Goal: Task Accomplishment & Management: Manage account settings

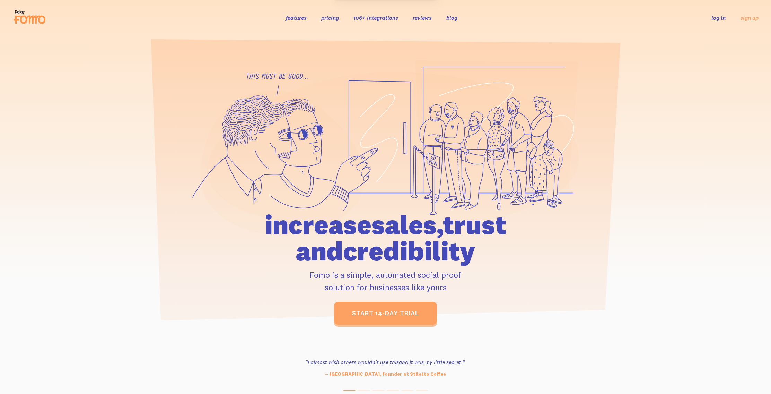
click at [718, 18] on link "log in" at bounding box center [719, 17] width 14 height 7
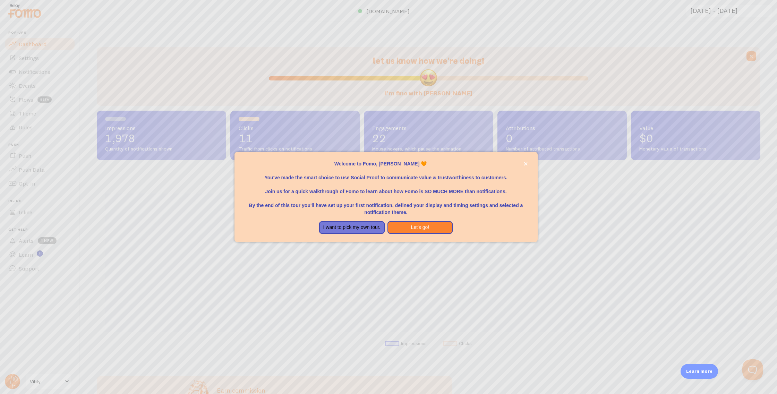
scroll to position [182, 658]
click at [417, 226] on button "Let's go!" at bounding box center [420, 227] width 66 height 12
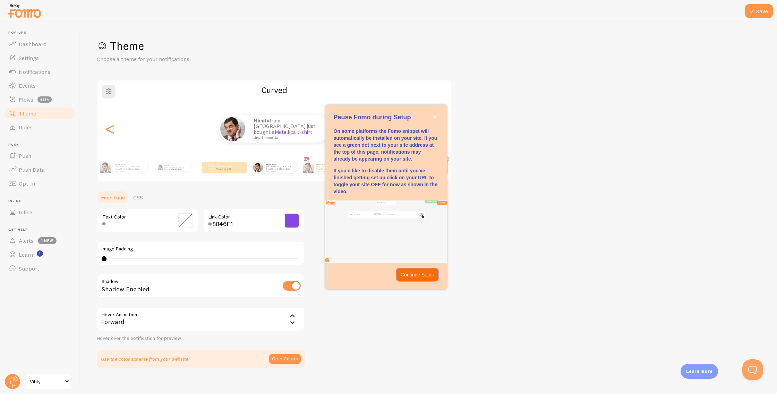
click at [426, 277] on p "Continue Setup" at bounding box center [417, 274] width 34 height 7
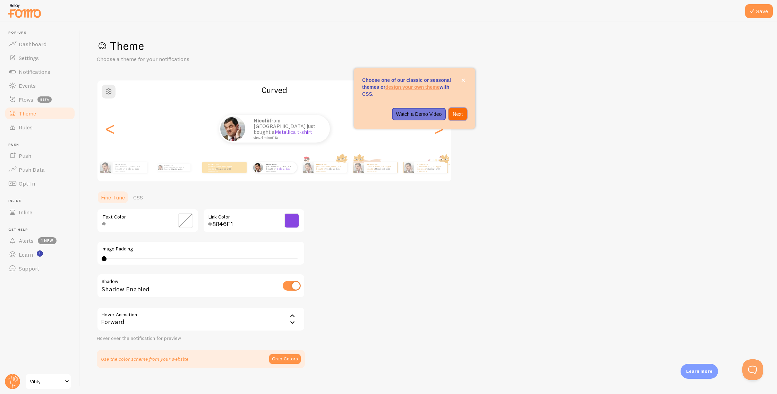
click at [460, 113] on p "Next" at bounding box center [457, 114] width 10 height 7
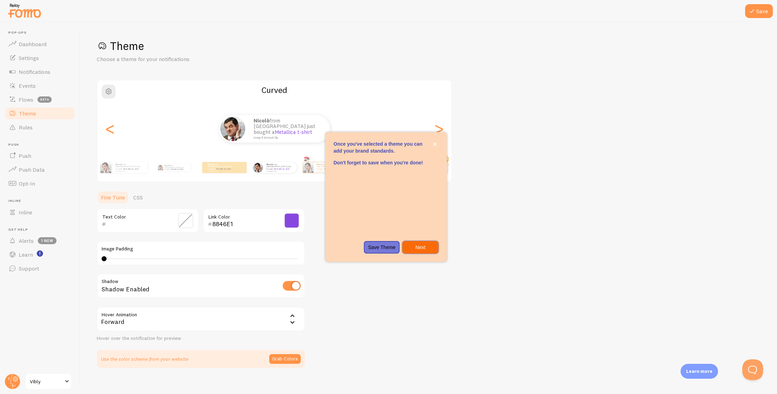
click at [425, 248] on p "Next" at bounding box center [419, 247] width 27 height 7
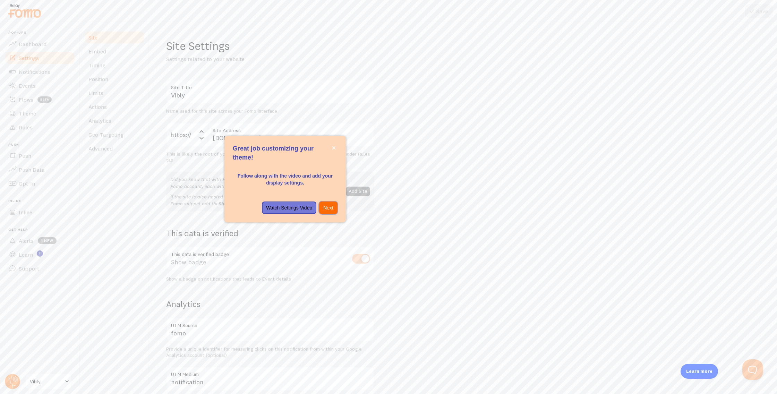
click at [329, 206] on p "Next" at bounding box center [328, 207] width 10 height 7
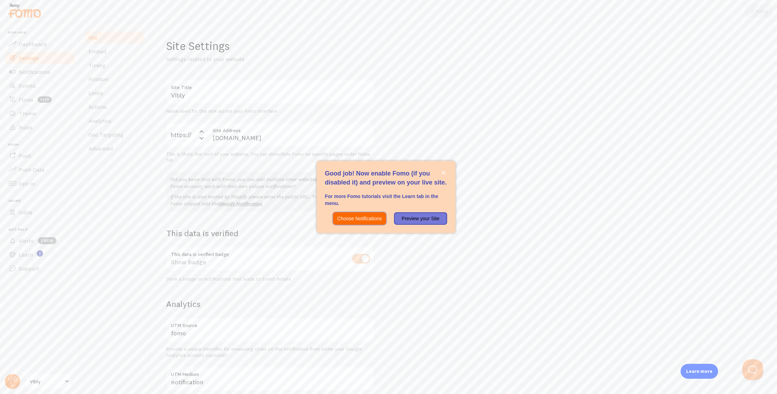
click at [373, 219] on p "Choose Notifications" at bounding box center [359, 218] width 44 height 7
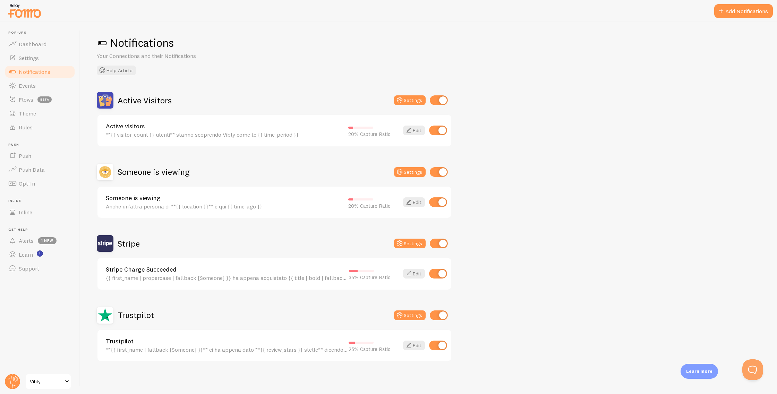
scroll to position [4, 0]
click at [407, 242] on button "Settings" at bounding box center [410, 242] width 32 height 10
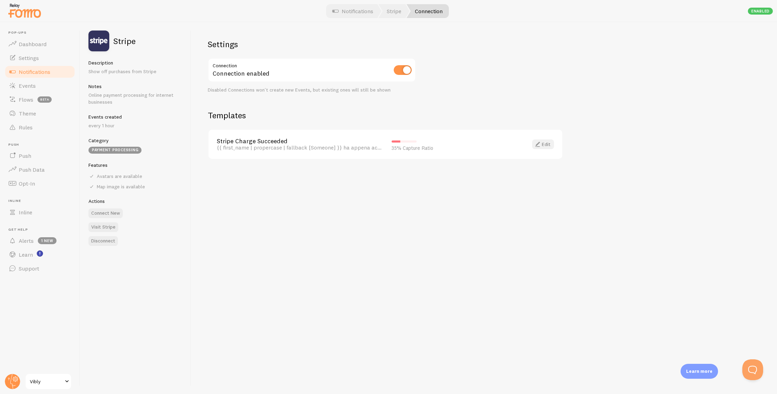
click at [548, 144] on link "Edit" at bounding box center [543, 144] width 22 height 10
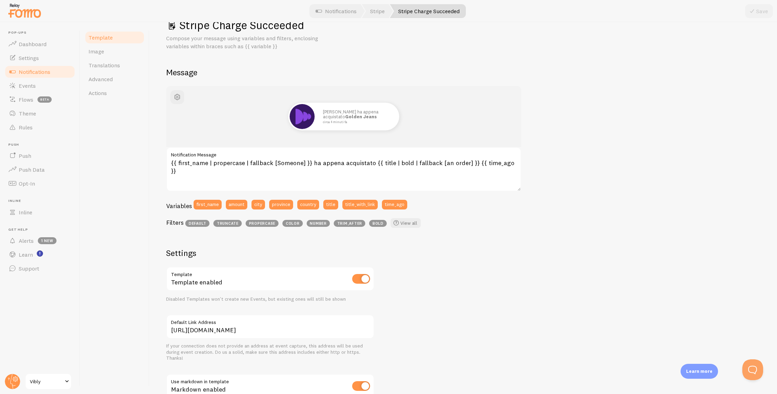
scroll to position [124, 0]
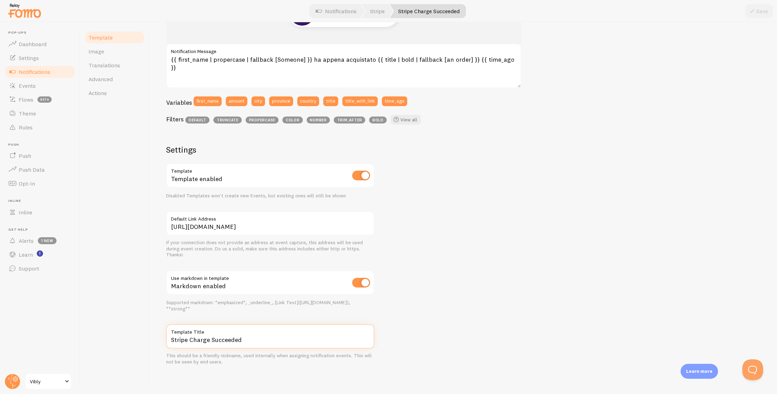
click at [231, 338] on input "Stripe Charge Succeeded" at bounding box center [270, 336] width 208 height 24
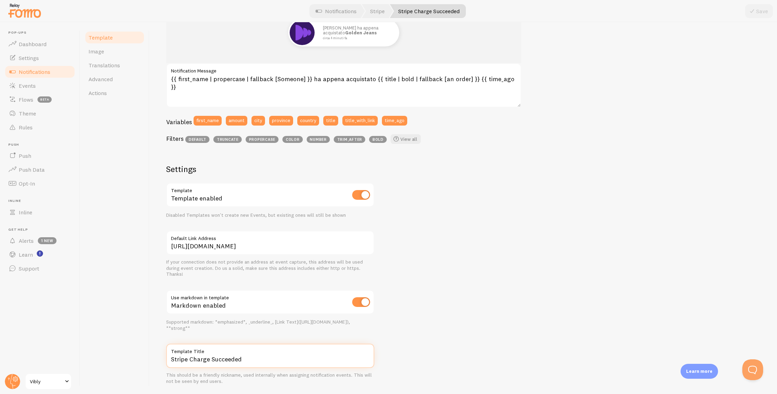
scroll to position [0, 0]
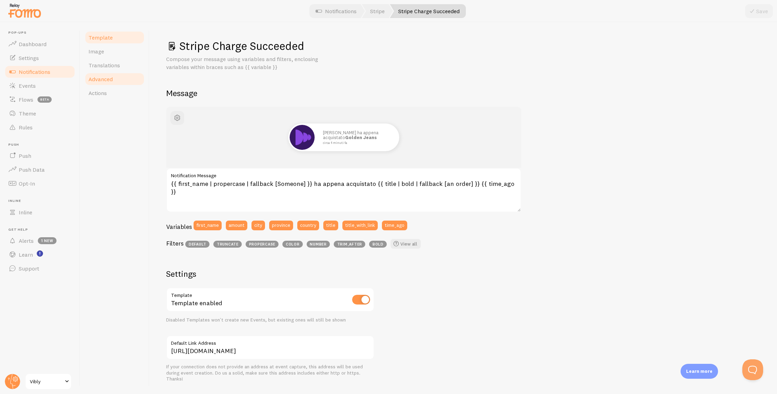
click at [128, 76] on link "Advanced" at bounding box center [114, 79] width 61 height 14
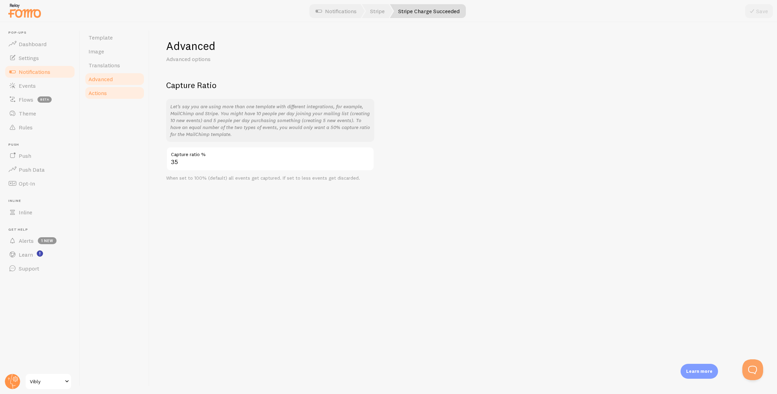
click at [123, 86] on link "Actions" at bounding box center [114, 93] width 61 height 14
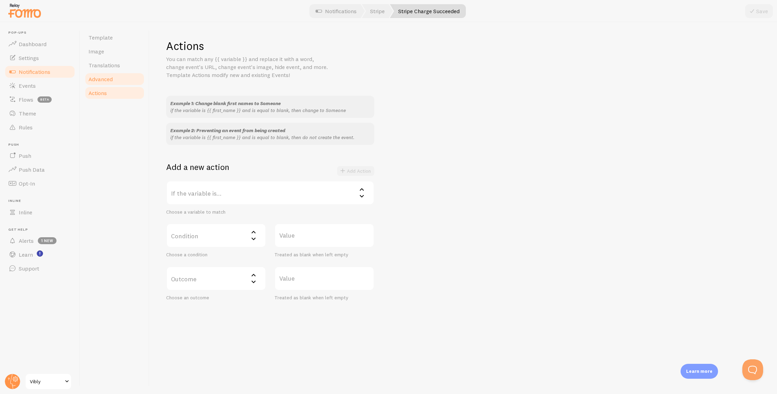
click at [123, 75] on link "Advanced" at bounding box center [114, 79] width 61 height 14
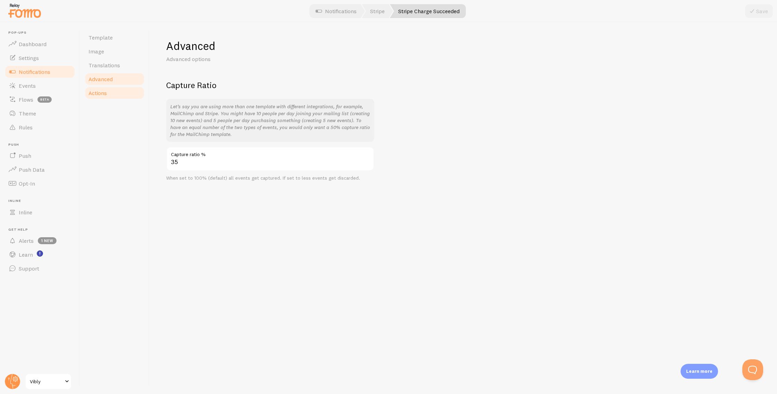
click at [122, 88] on link "Actions" at bounding box center [114, 93] width 61 height 14
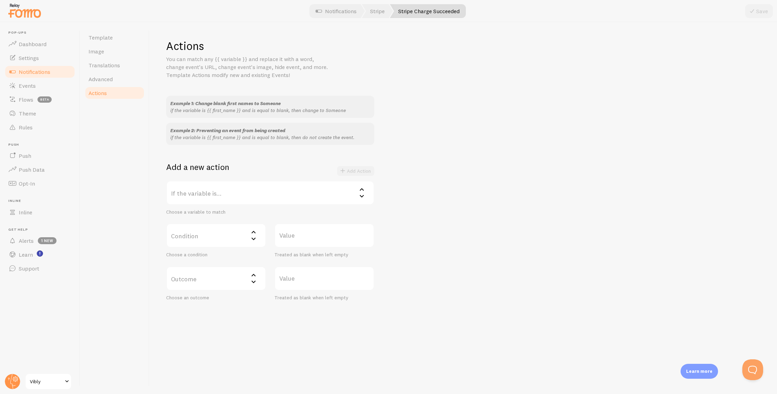
click at [231, 198] on label "If the variable is..." at bounding box center [270, 193] width 208 height 24
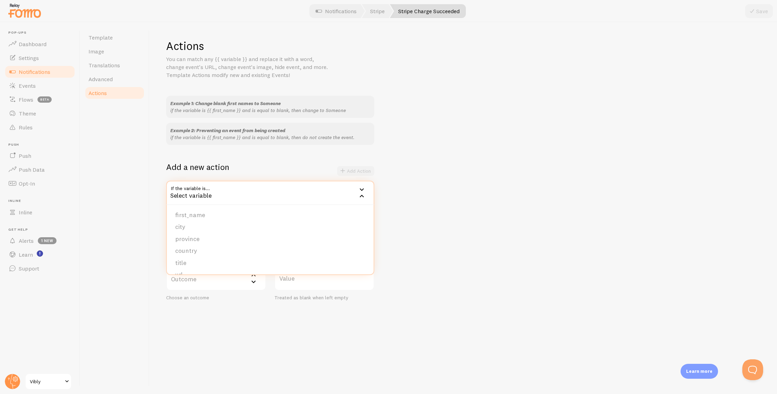
click at [425, 188] on div "Example 1: Change blank first names to Someone if the variable is {{ first_name…" at bounding box center [463, 198] width 594 height 205
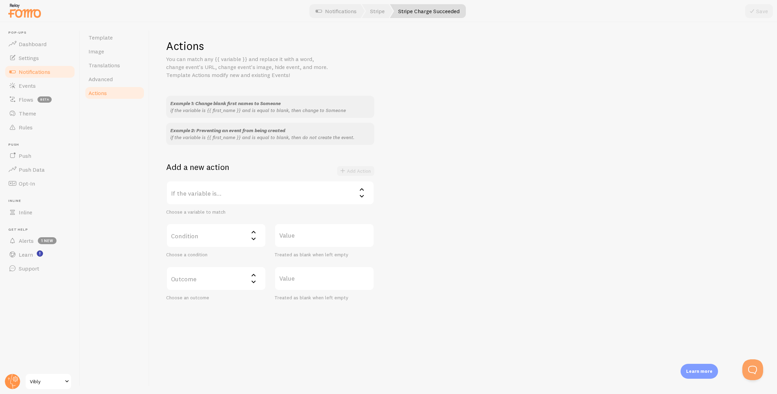
click at [284, 199] on label "If the variable is..." at bounding box center [270, 193] width 208 height 24
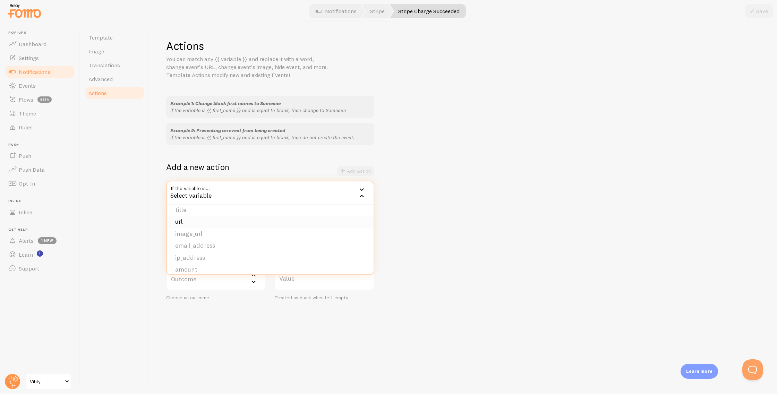
scroll to position [37, 0]
click at [209, 227] on li "title" at bounding box center [270, 226] width 207 height 12
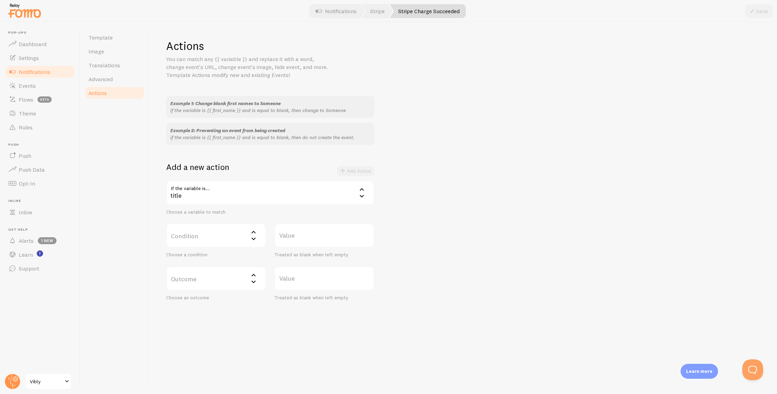
click at [201, 234] on label "Condition" at bounding box center [216, 235] width 100 height 24
click at [222, 280] on li "contains" at bounding box center [216, 282] width 98 height 12
click at [309, 239] on label "Value" at bounding box center [324, 235] width 100 height 24
click at [309, 239] on input "Value" at bounding box center [324, 235] width 100 height 24
type input "Lezione"
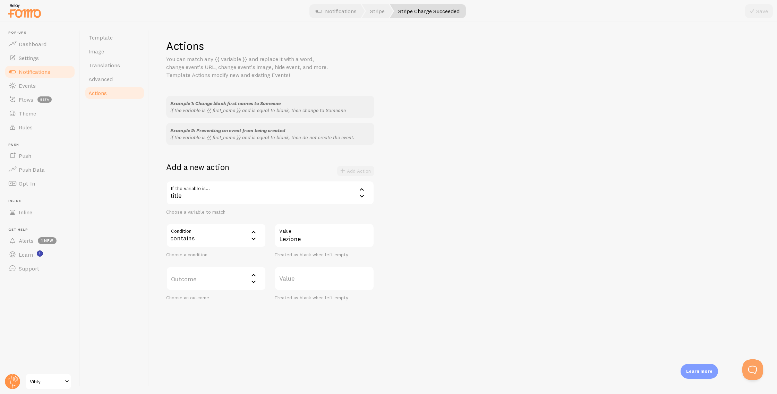
click at [268, 191] on div "title" at bounding box center [270, 193] width 208 height 24
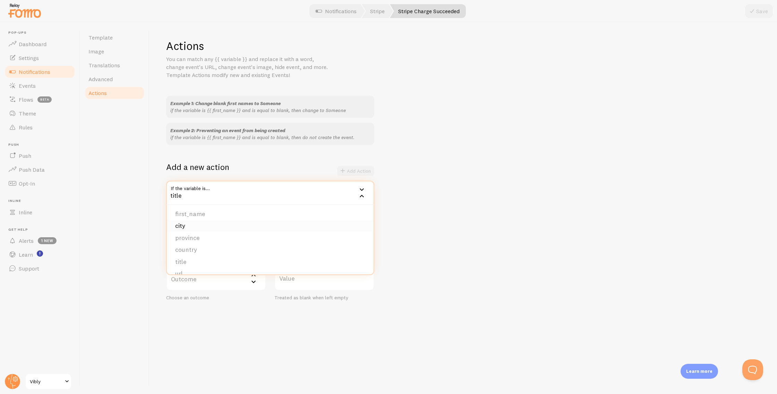
scroll to position [0, 0]
click at [496, 210] on div "Example 1: Change blank first names to Someone if the variable is {{ first_name…" at bounding box center [463, 198] width 594 height 205
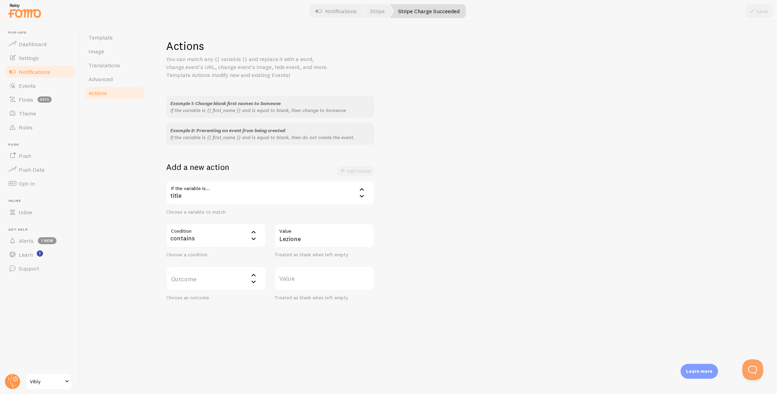
click at [206, 279] on label "Outcome" at bounding box center [216, 278] width 100 height 24
click at [450, 270] on div "Example 1: Change blank first names to Someone if the variable is {{ first_name…" at bounding box center [463, 198] width 594 height 205
click at [232, 281] on label "Outcome" at bounding box center [216, 278] width 100 height 24
click at [233, 300] on li "do not create event" at bounding box center [216, 301] width 98 height 12
click at [364, 170] on button "Add Action" at bounding box center [355, 171] width 37 height 10
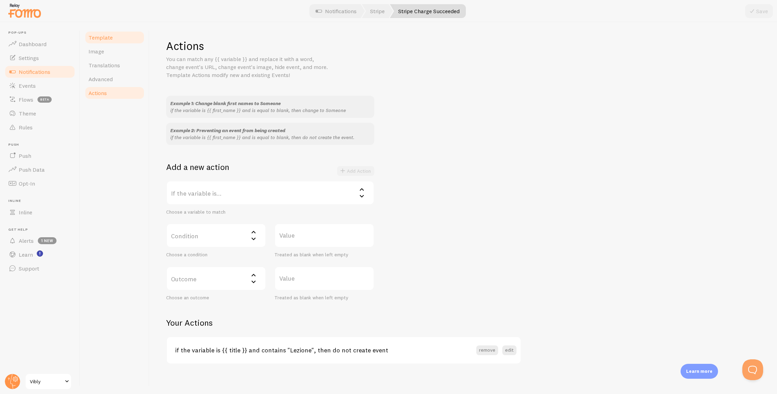
click at [111, 39] on span "Template" at bounding box center [100, 37] width 24 height 7
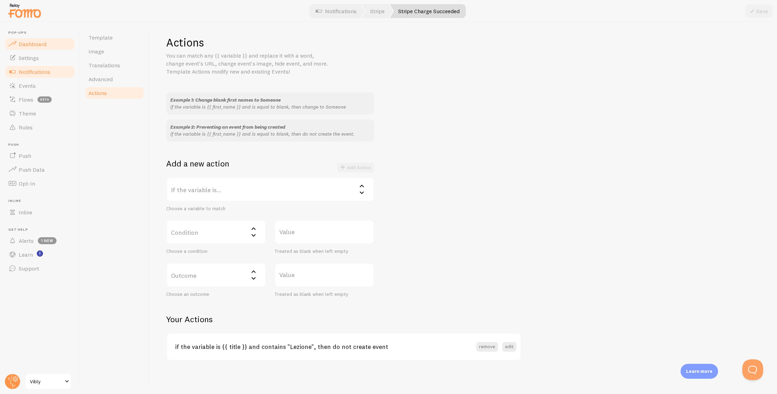
click at [38, 46] on span "Dashboard" at bounding box center [33, 44] width 28 height 7
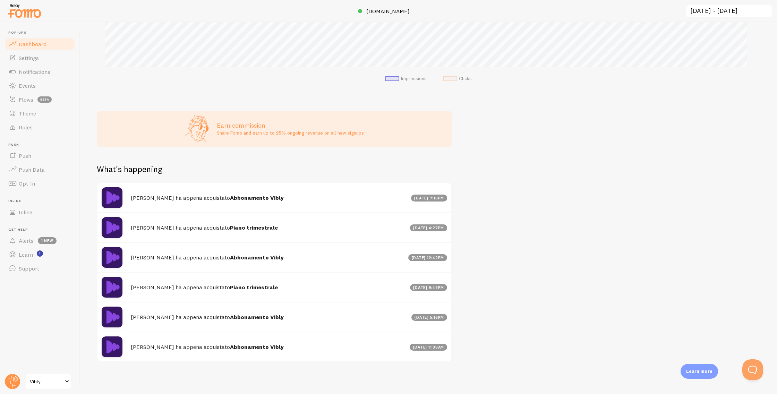
scroll to position [263, 0]
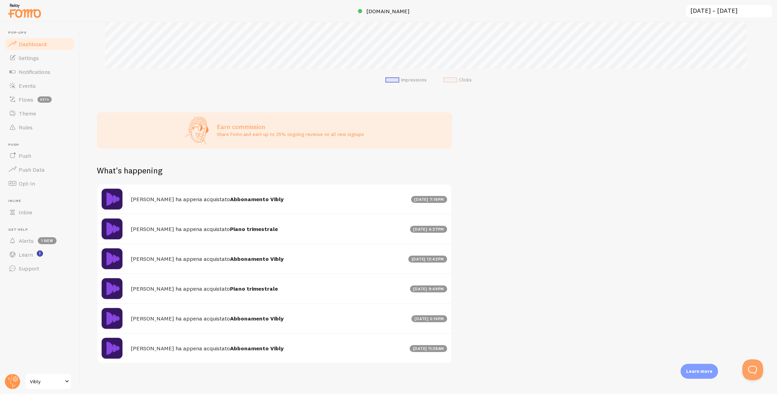
click at [242, 260] on strong "Abbonamento Vibly" at bounding box center [257, 258] width 54 height 7
click at [242, 232] on strong "Piano trimestrale" at bounding box center [254, 228] width 48 height 7
